Goal: Task Accomplishment & Management: Use online tool/utility

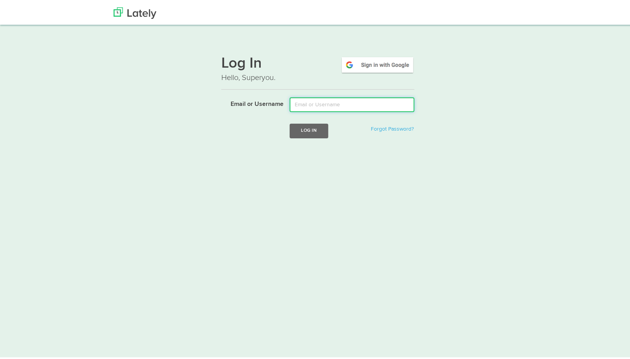
click at [330, 100] on input "Email or Username" at bounding box center [352, 103] width 125 height 15
type input "gfeldman"
click at [309, 130] on button "Log In" at bounding box center [309, 129] width 39 height 14
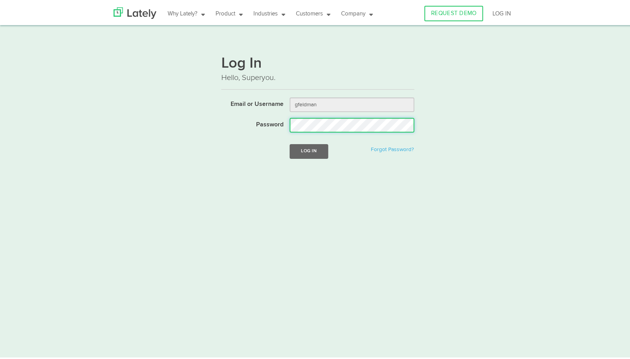
click at [290, 142] on button "Log In" at bounding box center [309, 149] width 39 height 14
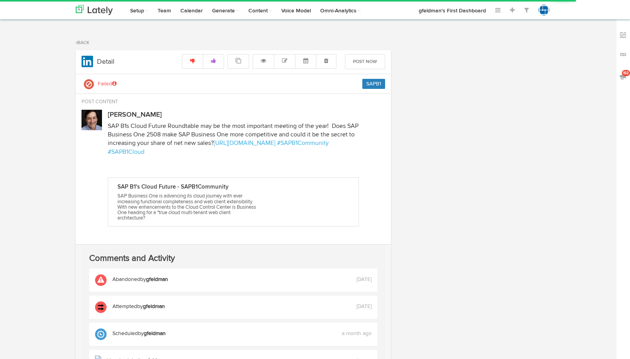
select select "7"
select select "15"
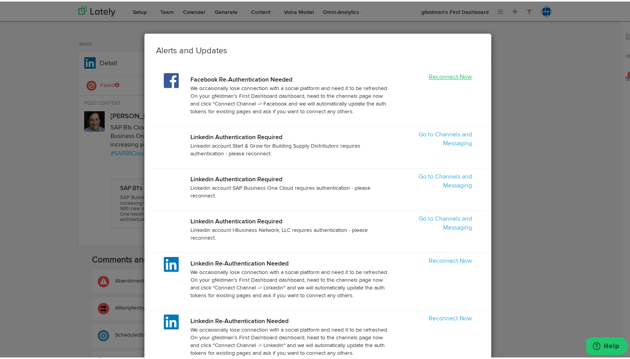
click at [441, 76] on link "Reconnect Now" at bounding box center [450, 76] width 43 height 6
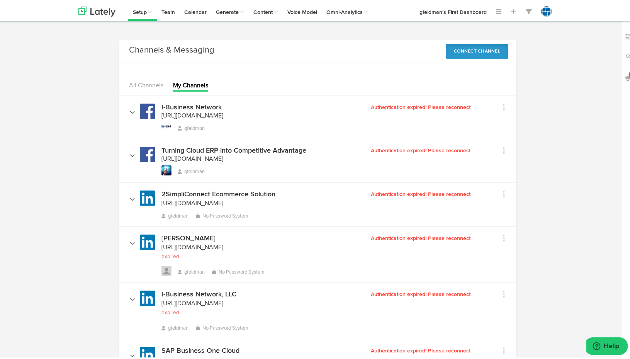
click at [462, 49] on button "Connect Channel" at bounding box center [477, 49] width 63 height 15
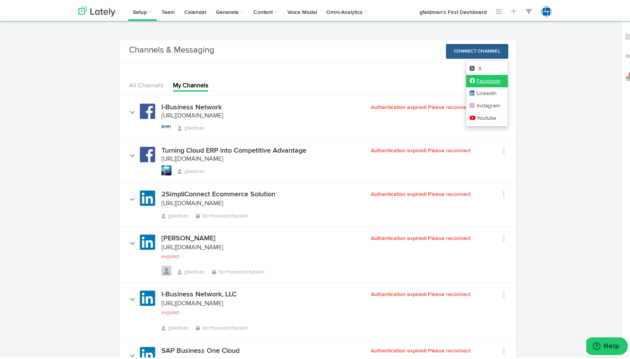
click at [470, 81] on icon at bounding box center [473, 78] width 7 height 5
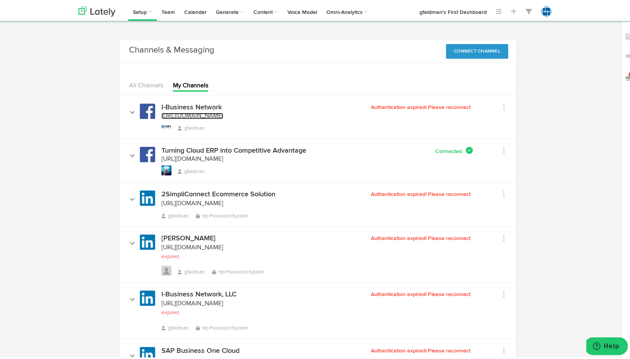
click at [195, 111] on span "[URL][DOMAIN_NAME]" at bounding box center [192, 114] width 62 height 6
click at [468, 51] on button "Connect Channel" at bounding box center [477, 49] width 63 height 15
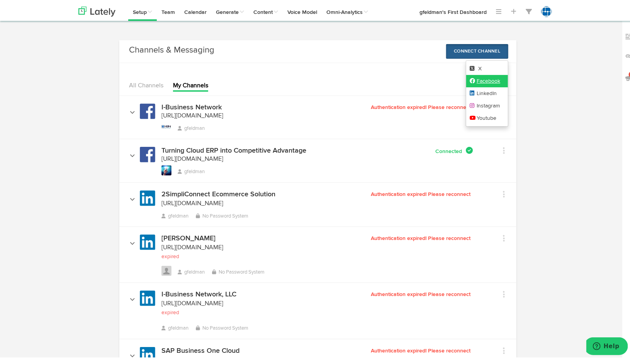
click at [472, 78] on icon at bounding box center [473, 78] width 7 height 5
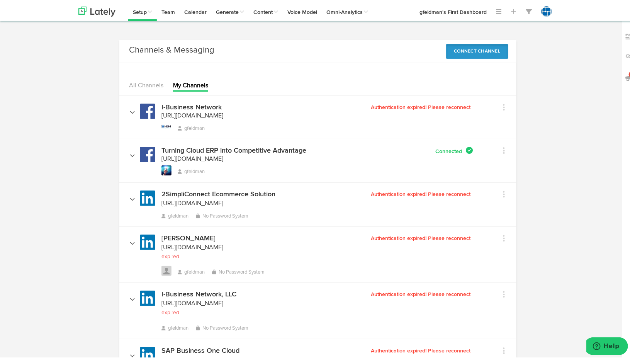
click at [493, 47] on button "Connect Channel" at bounding box center [477, 49] width 63 height 15
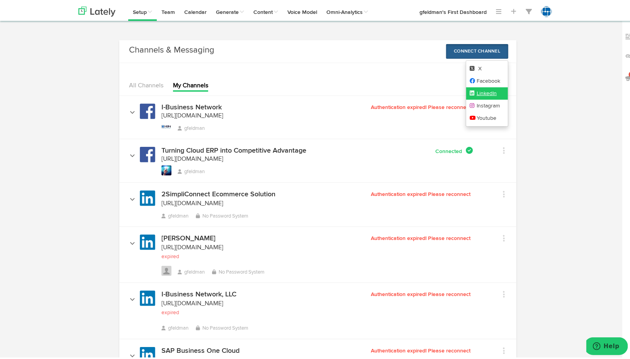
click at [470, 93] on icon at bounding box center [473, 91] width 7 height 5
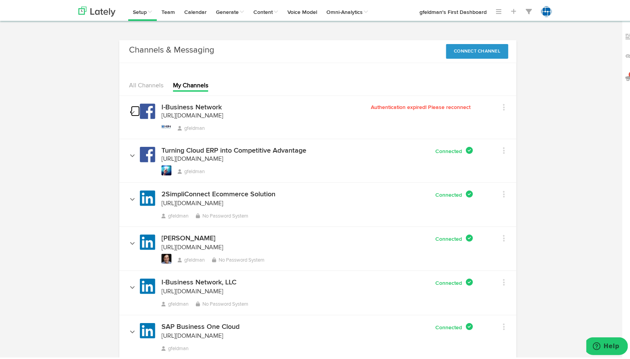
click at [130, 109] on icon at bounding box center [132, 110] width 5 height 3
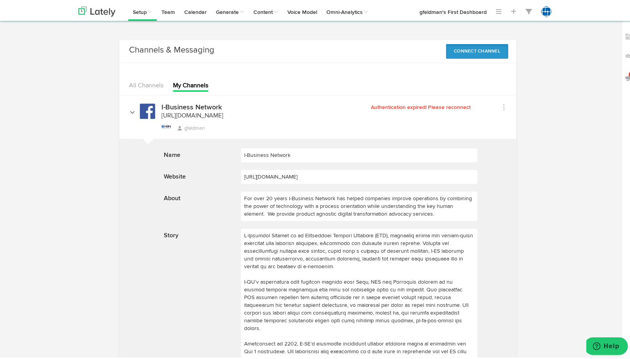
click at [473, 51] on button "Connect Channel" at bounding box center [477, 49] width 63 height 15
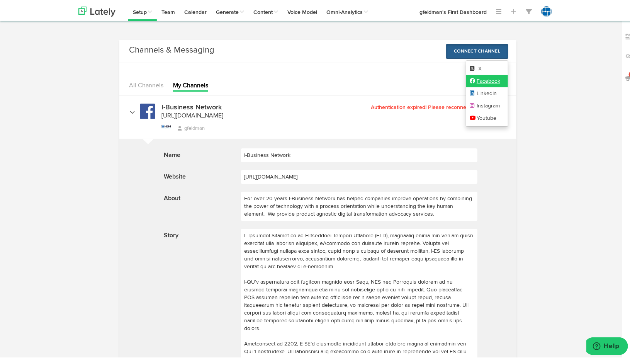
click at [470, 81] on icon at bounding box center [473, 78] width 7 height 5
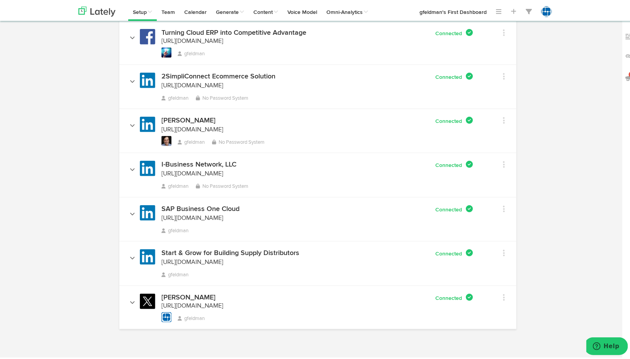
scroll to position [139, 0]
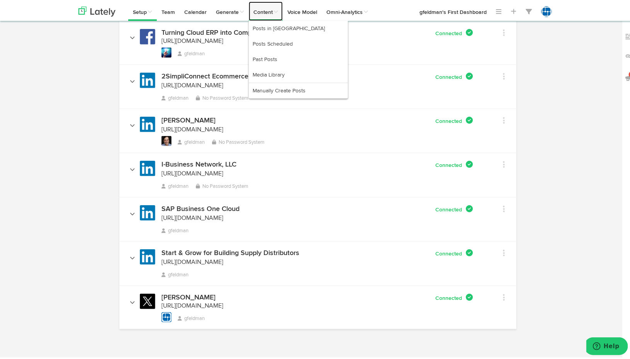
click at [254, 11] on link "Content" at bounding box center [266, 9] width 34 height 19
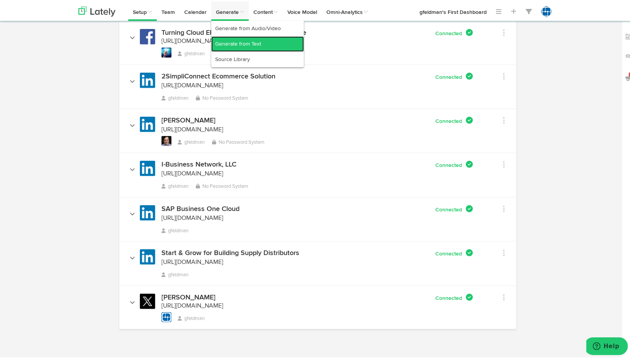
click at [229, 40] on link "Generate from Text" at bounding box center [257, 42] width 93 height 15
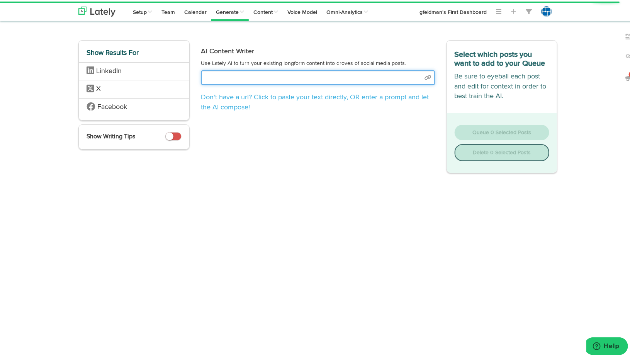
click at [255, 78] on input "text" at bounding box center [318, 76] width 234 height 15
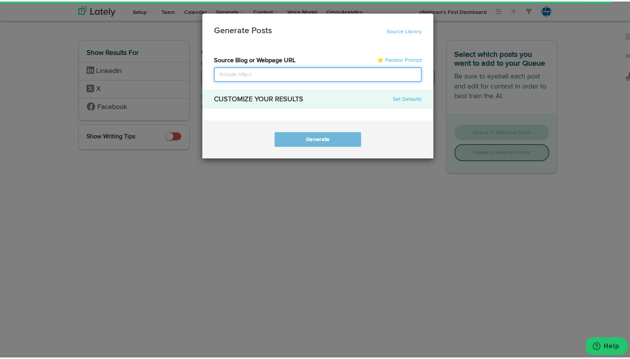
paste input "https://sapb1community.com/whats-new-in-sap-business-one/"
type input "https://sapb1community.com/whats-new-in-sap-business-one/"
select select "natural"
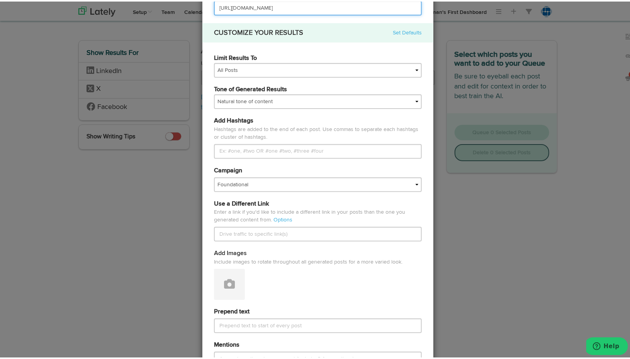
scroll to position [77, 0]
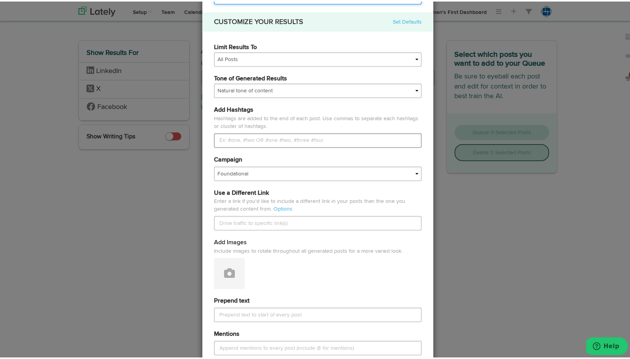
type input "https://sapb1community.com/whats-new-in-sap-business-one/"
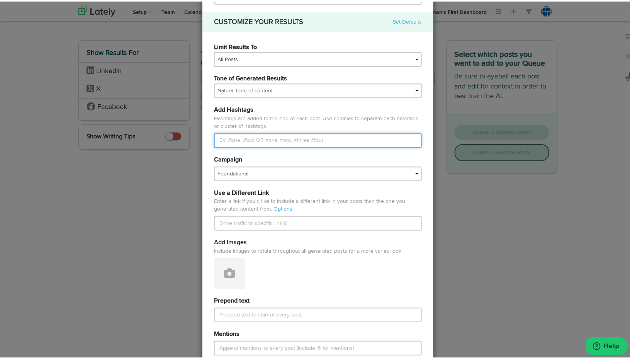
click at [288, 141] on input "Limit Results To" at bounding box center [318, 139] width 208 height 15
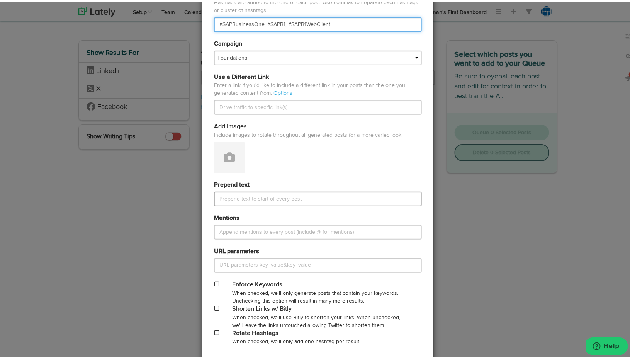
scroll to position [239, 0]
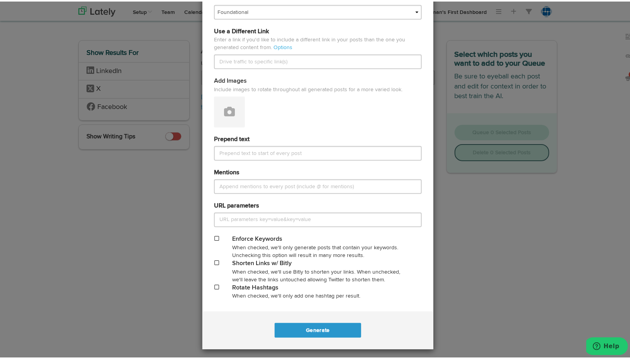
type input "#SAPBusinessOne, #SAPB1, #SAPB1WebClient"
click at [212, 264] on div at bounding box center [217, 262] width 18 height 8
click at [214, 263] on span at bounding box center [216, 260] width 5 height 5
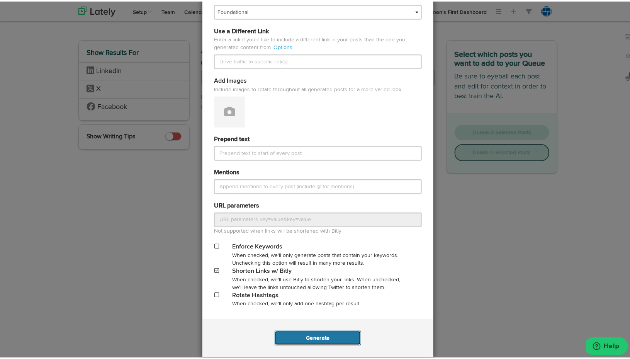
click at [306, 336] on button "Generate" at bounding box center [317, 336] width 86 height 15
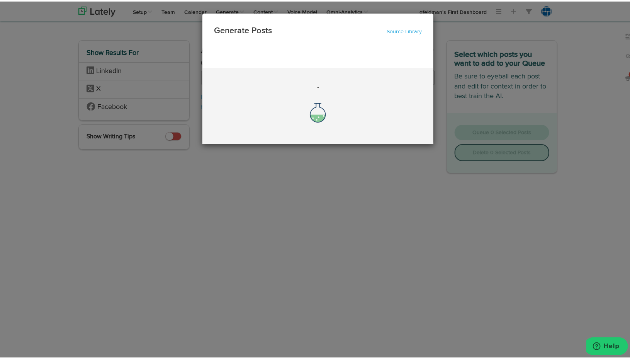
scroll to position [0, 0]
